Goal: Register for event/course

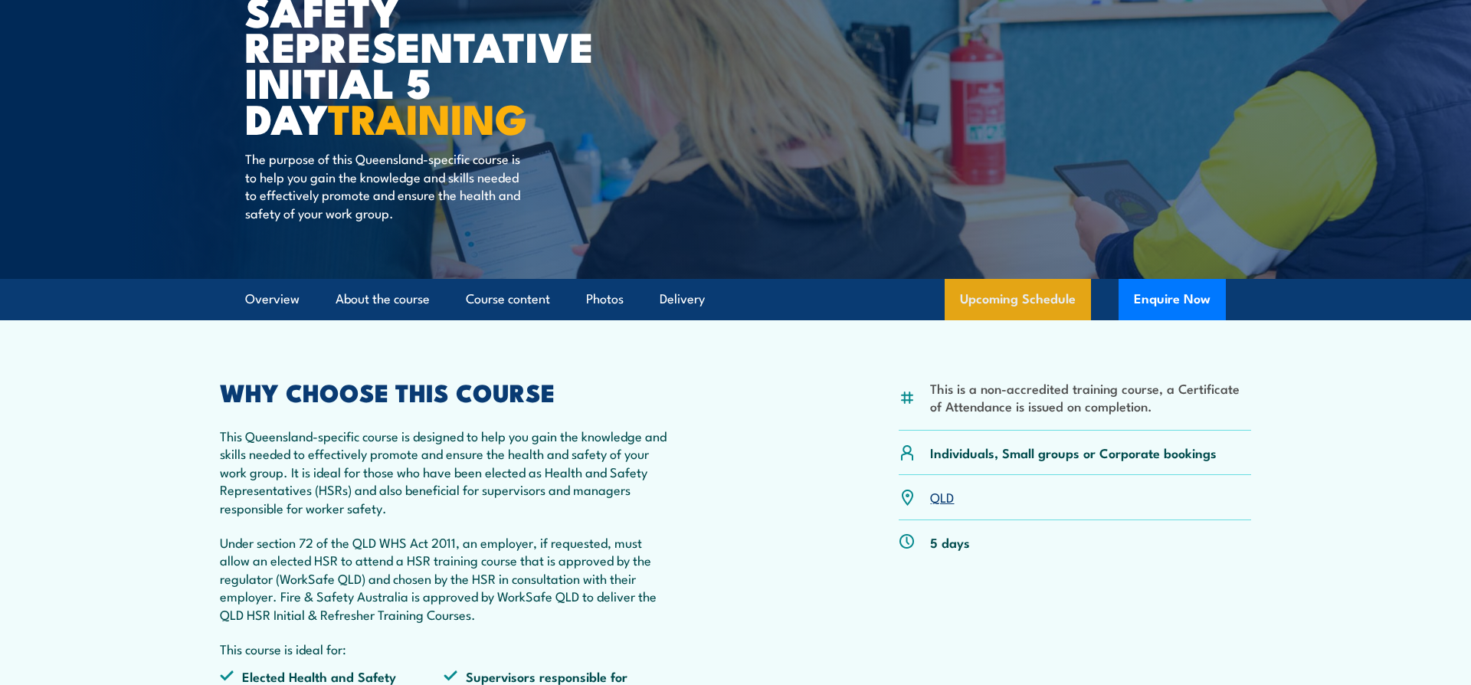
scroll to position [214, 0]
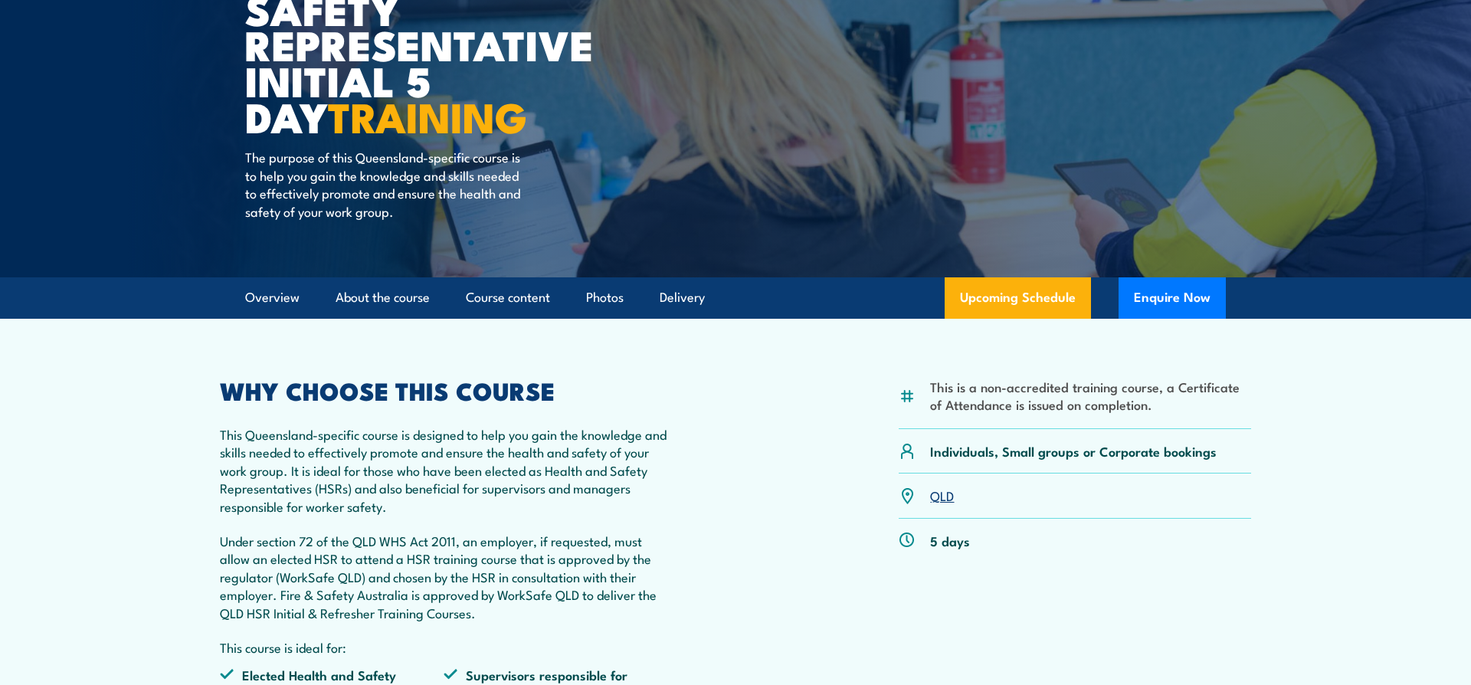
click at [989, 293] on link "Upcoming Schedule" at bounding box center [1017, 297] width 146 height 41
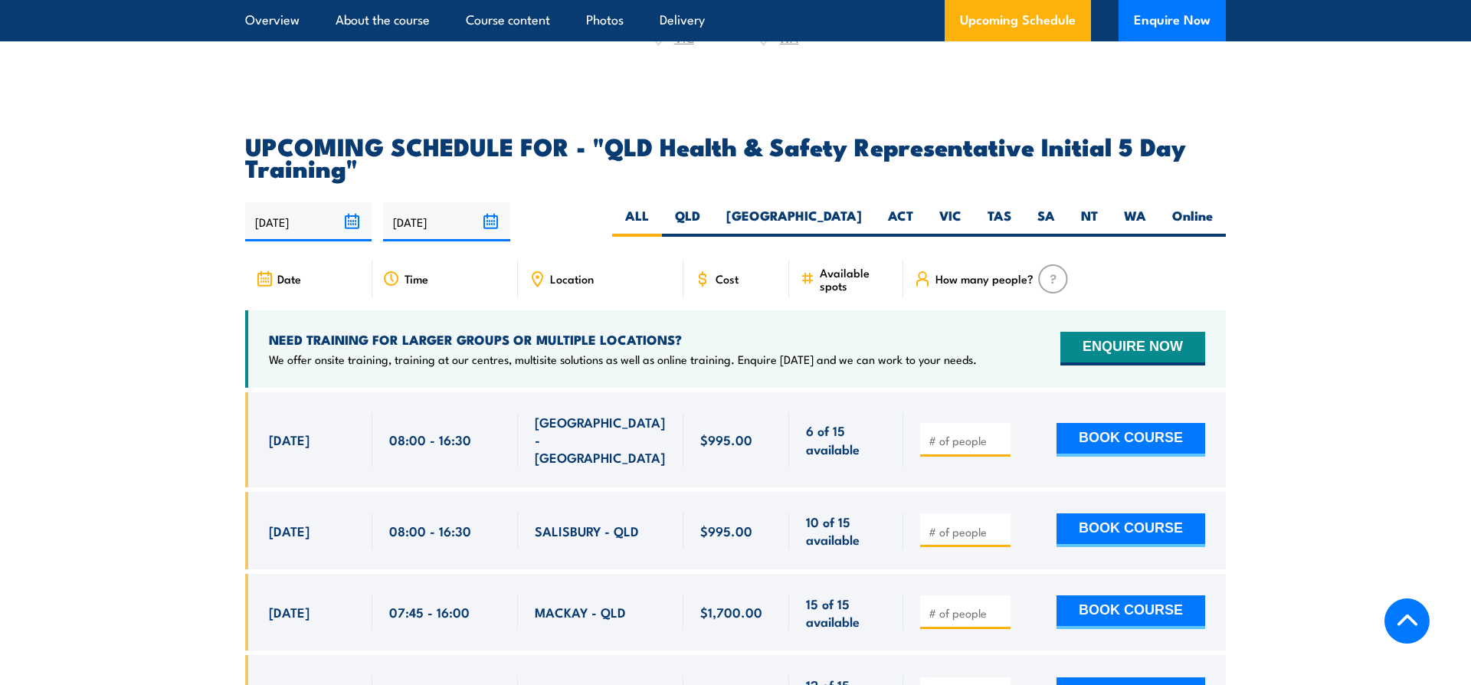
scroll to position [2580, 0]
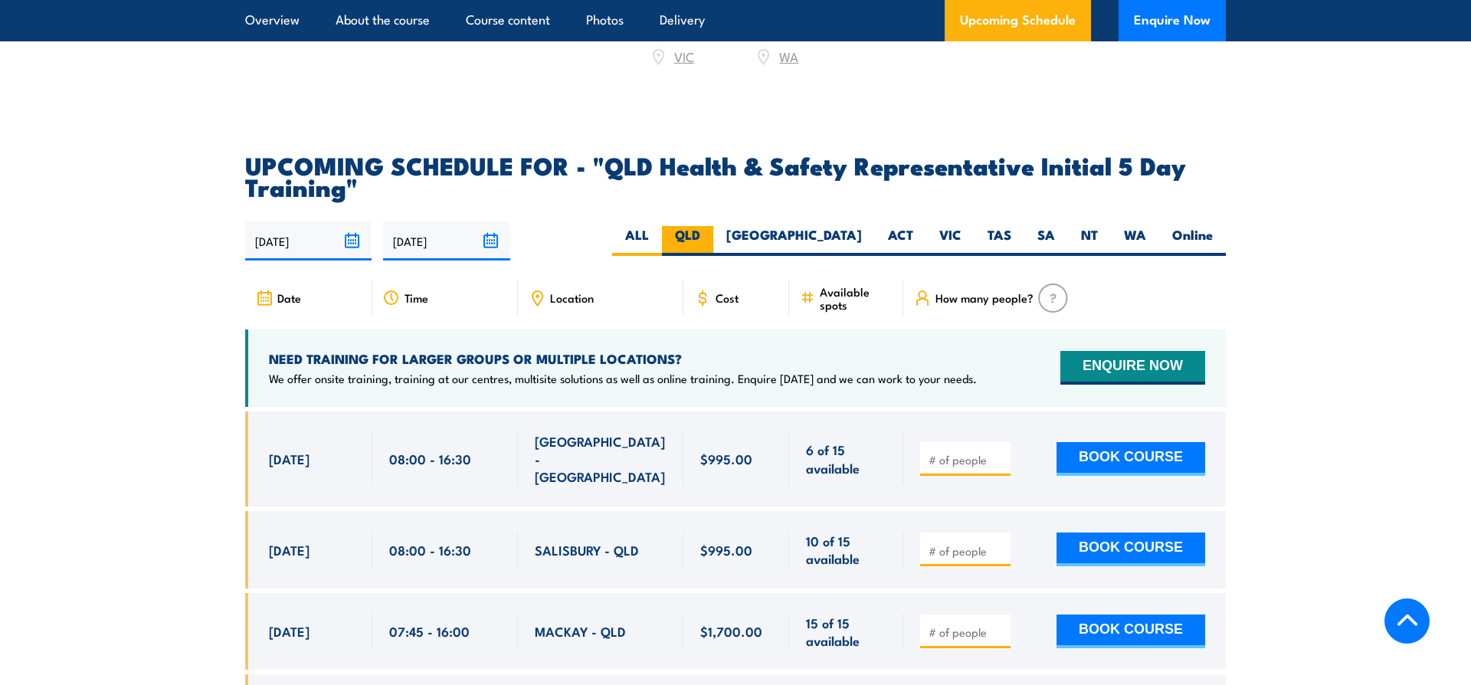
click at [713, 227] on label "QLD" at bounding box center [687, 241] width 51 height 30
click at [710, 227] on input "QLD" at bounding box center [705, 231] width 10 height 10
radio input "true"
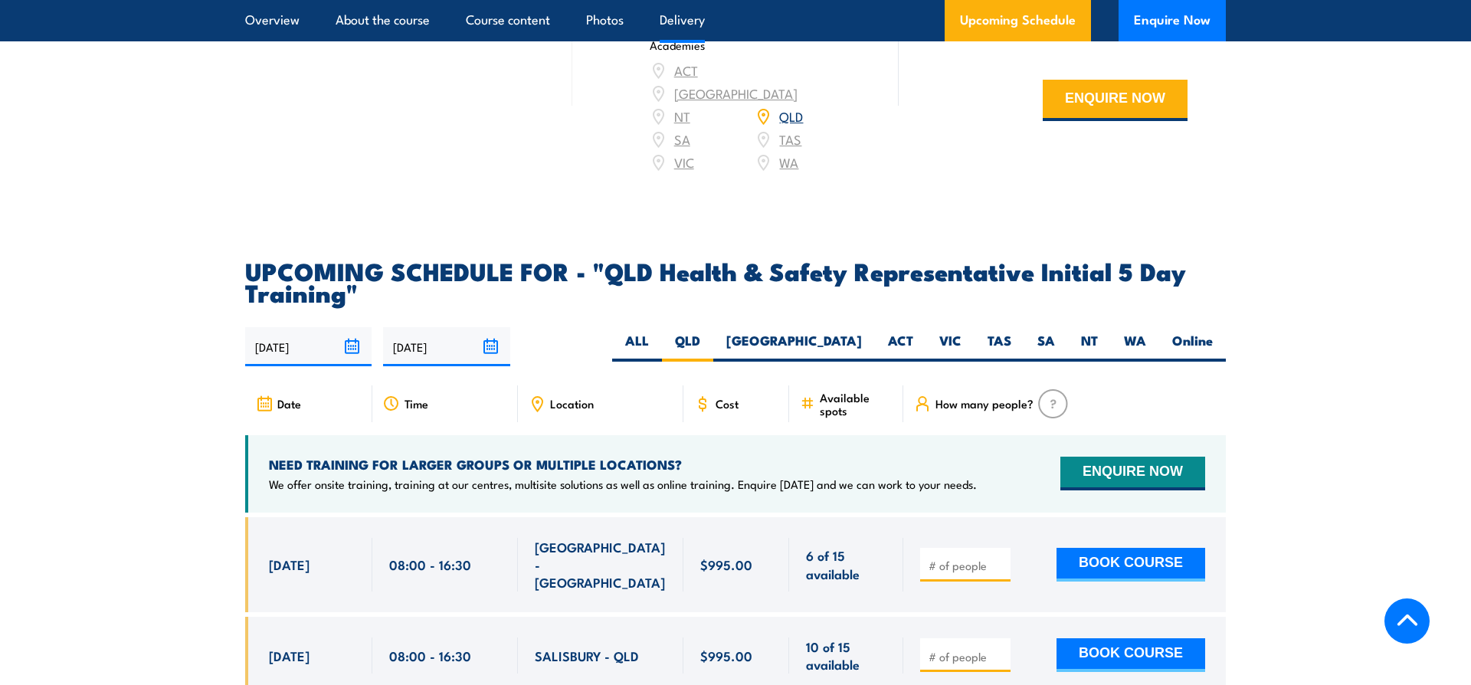
scroll to position [2580, 0]
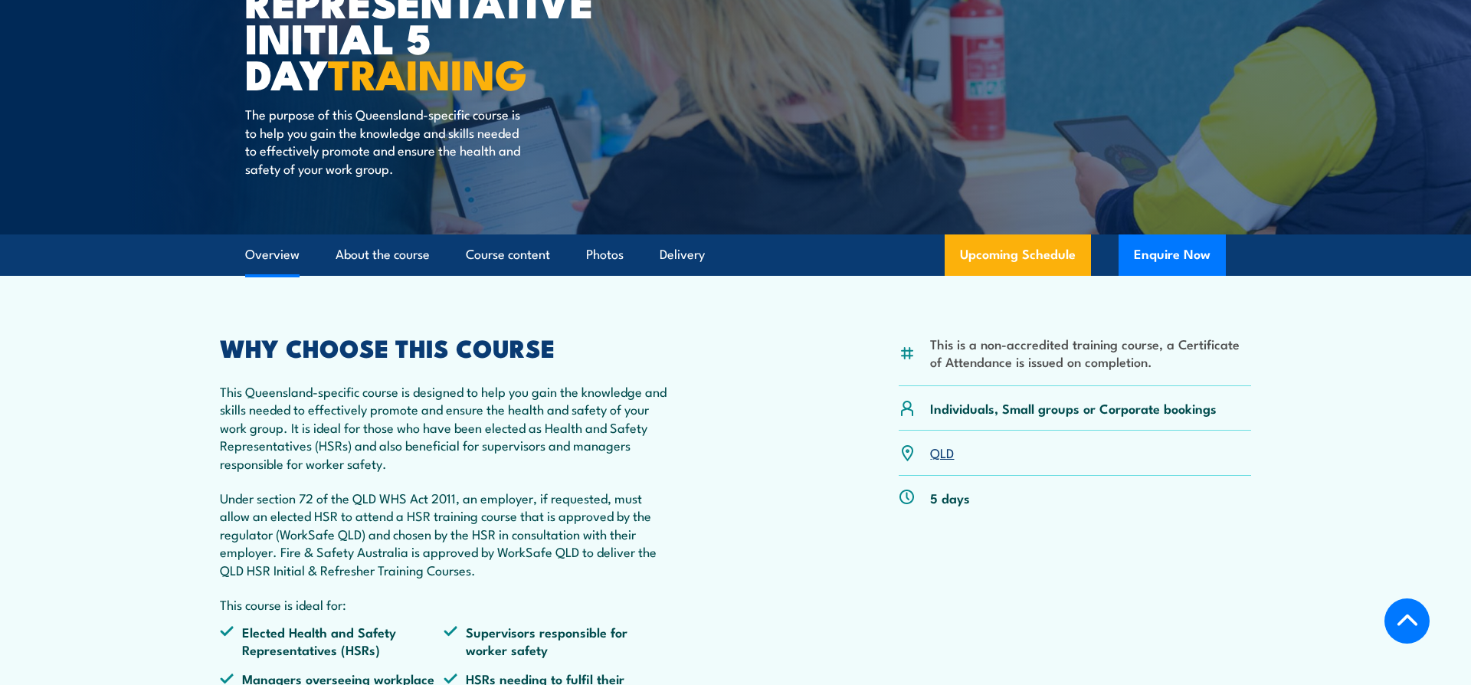
scroll to position [214, 0]
